Goal: Information Seeking & Learning: Find specific fact

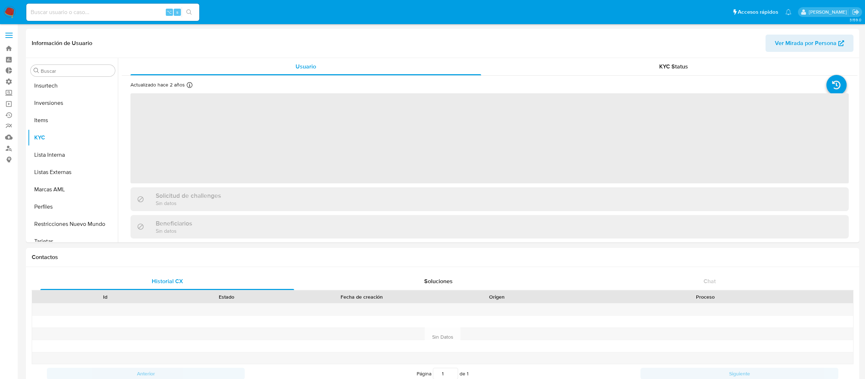
click at [128, 13] on input at bounding box center [112, 12] width 173 height 9
paste input "fd3d3face3b511204e5043c2e0dba21d"
type input "fd3d3face3b511204e5043c2e0dba21d"
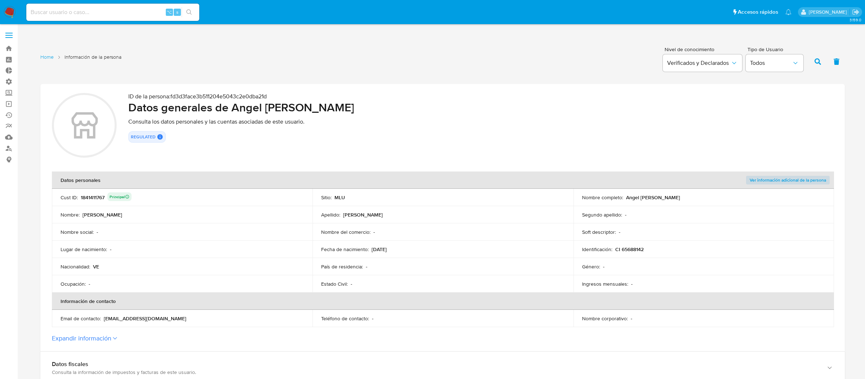
click at [91, 199] on div "1841411767 Principal" at bounding box center [106, 197] width 51 height 10
click at [91, 194] on div "1841411767 Principal" at bounding box center [106, 197] width 51 height 10
click at [91, 195] on div "1841411767 Principal" at bounding box center [106, 197] width 51 height 10
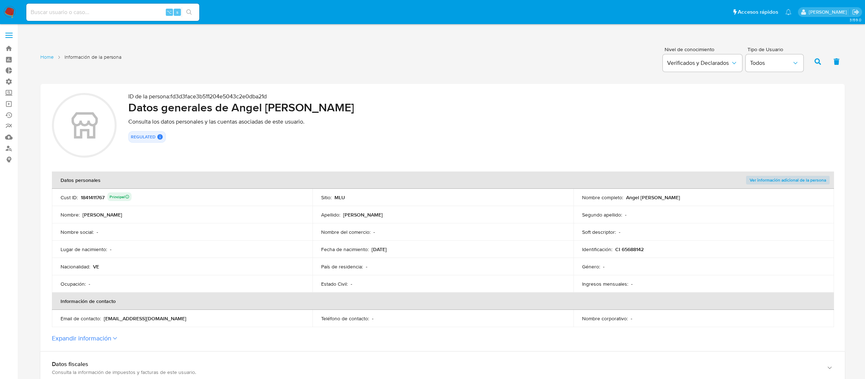
click at [91, 195] on div "1841411767 Principal" at bounding box center [106, 197] width 51 height 10
